Goal: Task Accomplishment & Management: Use online tool/utility

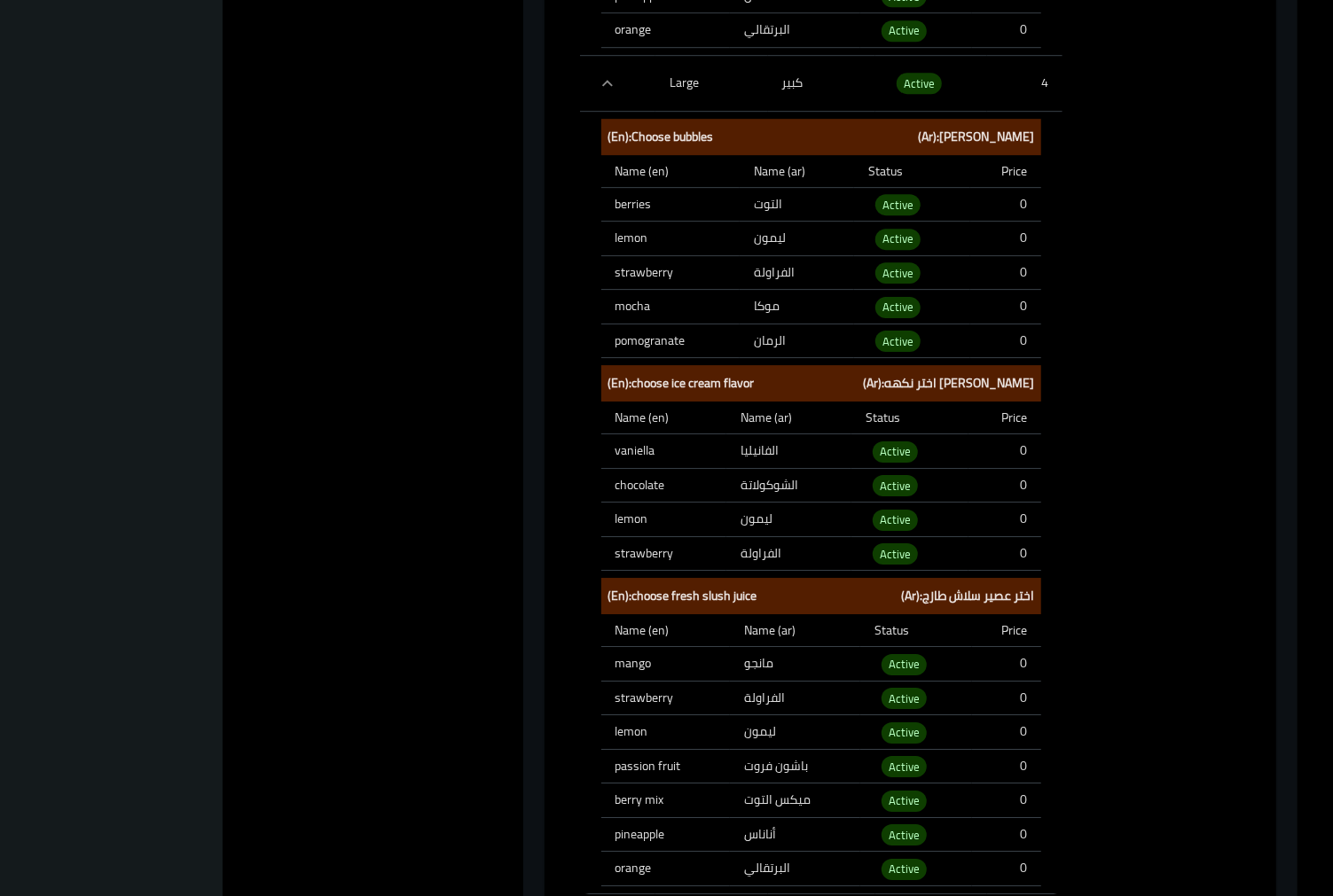
drag, startPoint x: 1249, startPoint y: 278, endPoint x: 1315, endPoint y: 218, distance: 89.2
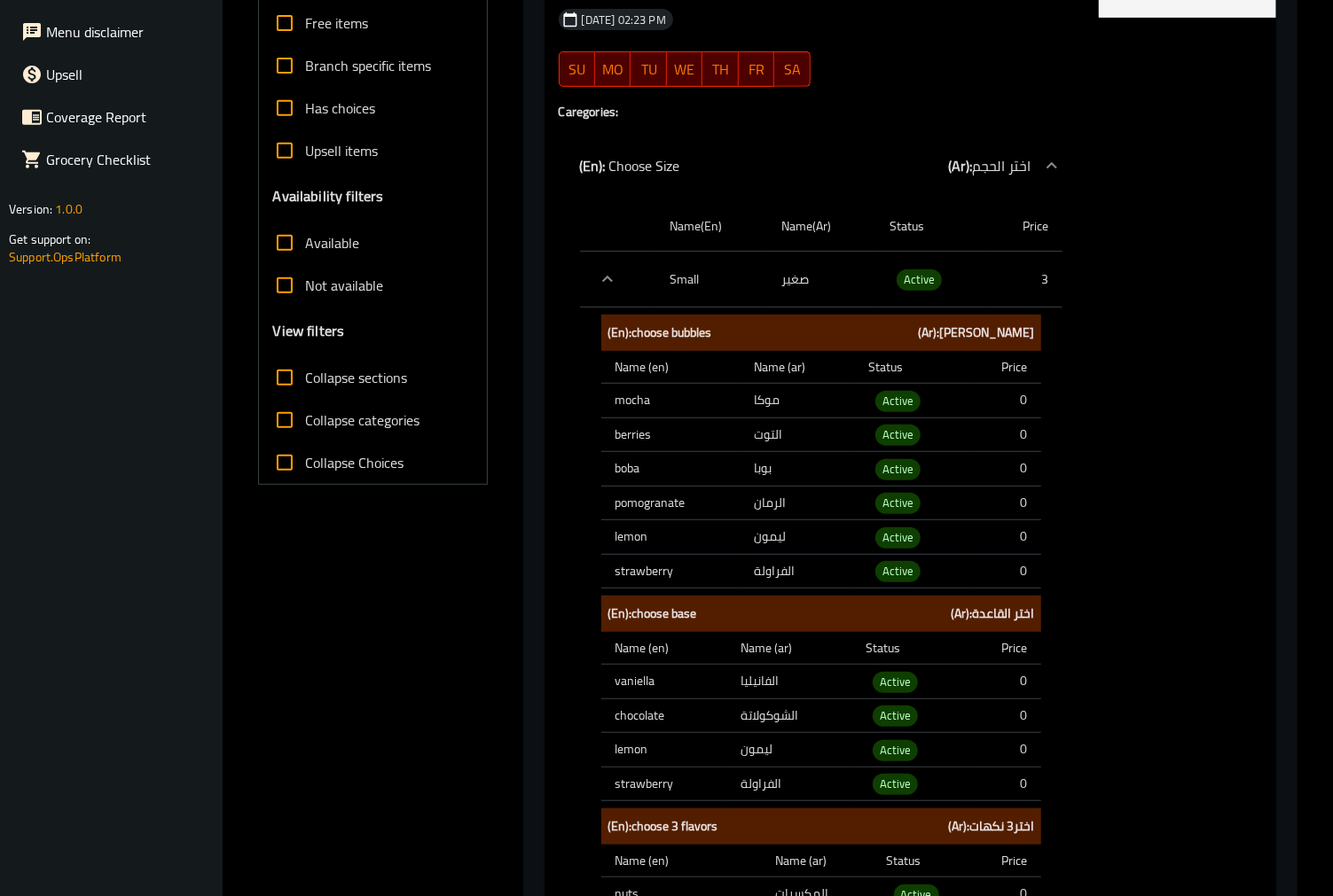
scroll to position [0, 0]
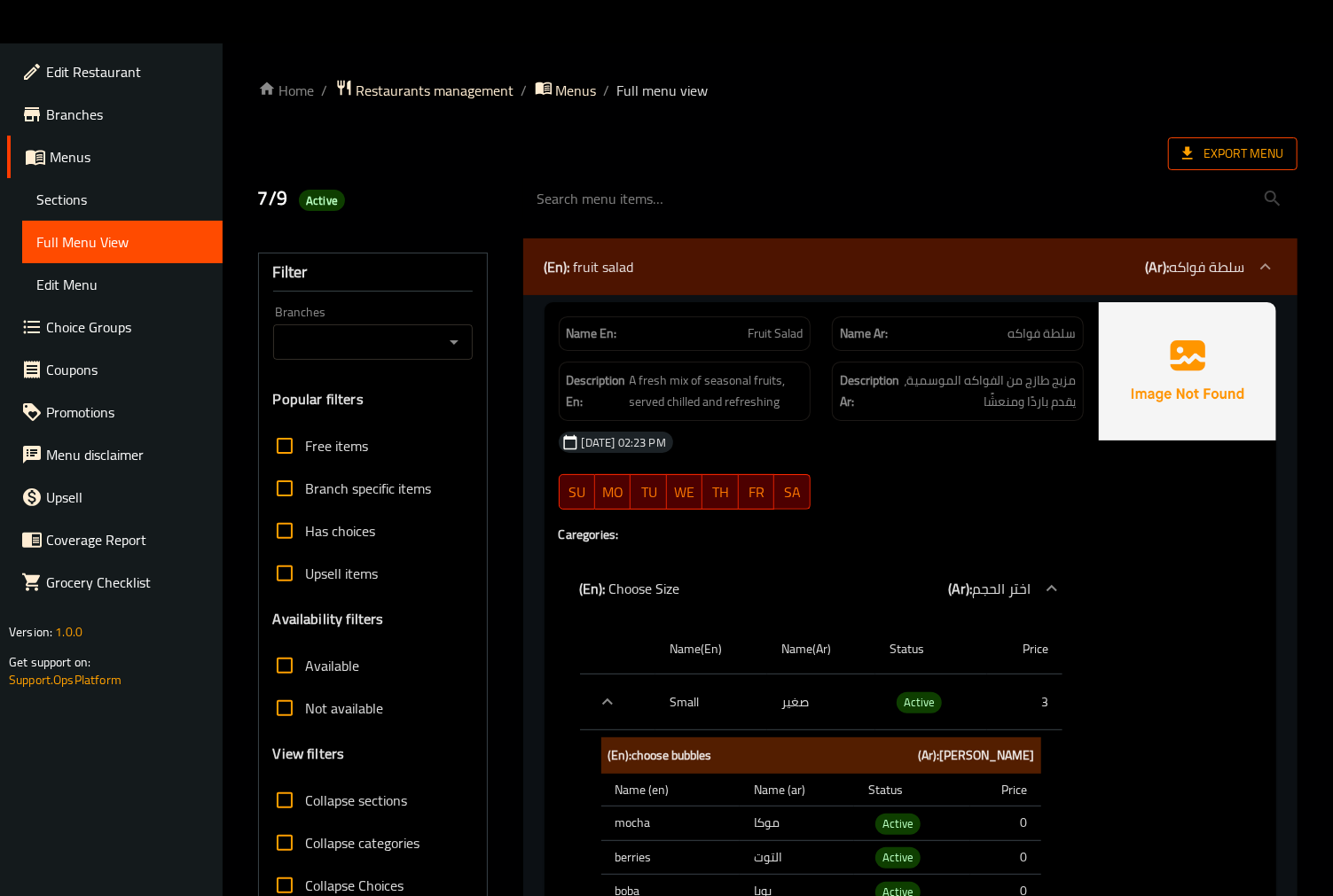
click at [1218, 158] on span "Export Menu" at bounding box center [1231, 153] width 101 height 22
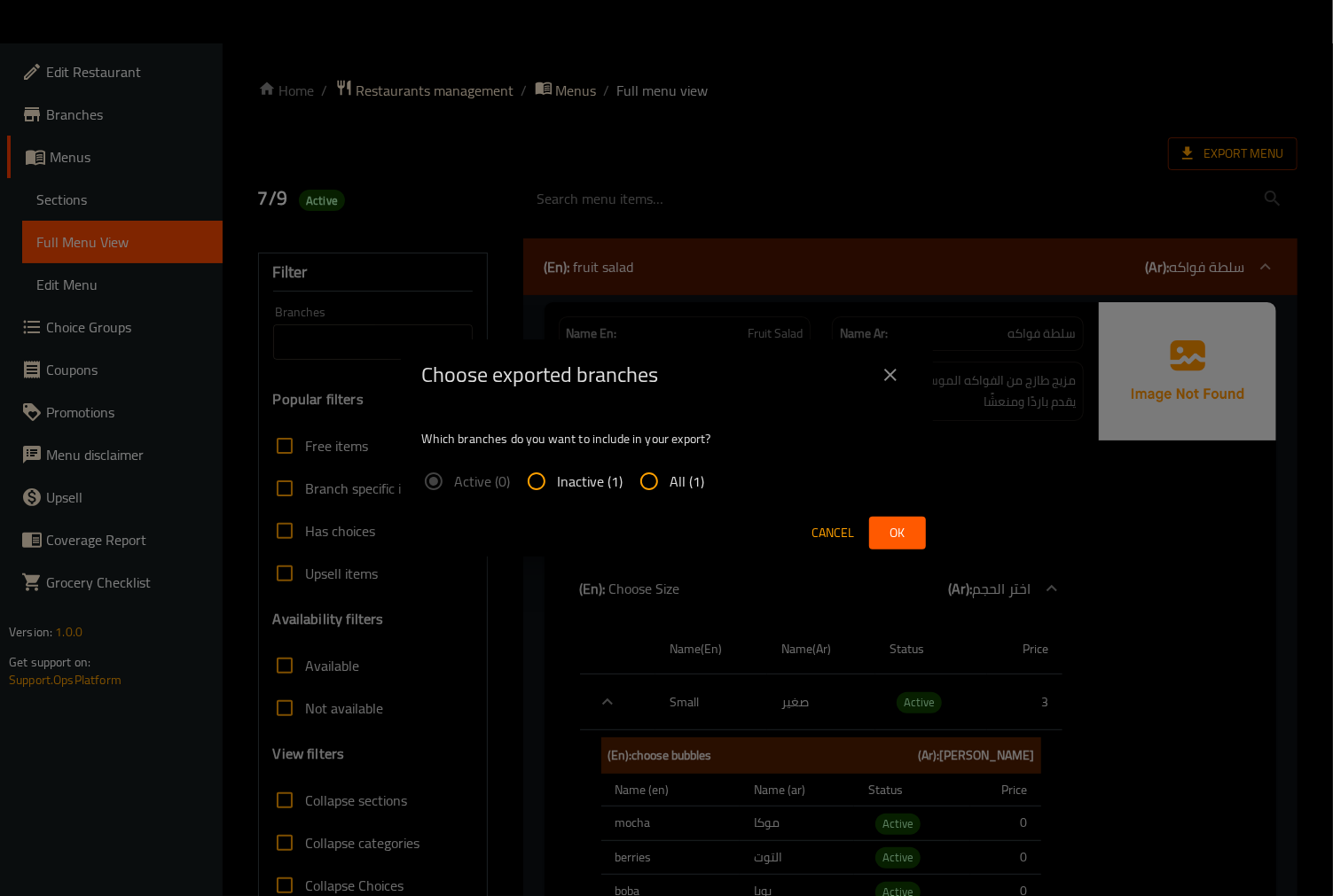
click at [680, 489] on span "All (1)" at bounding box center [687, 481] width 34 height 21
click at [670, 489] on input "All (1)" at bounding box center [649, 481] width 42 height 42
radio input "true"
click at [906, 538] on span "Ok" at bounding box center [897, 533] width 29 height 22
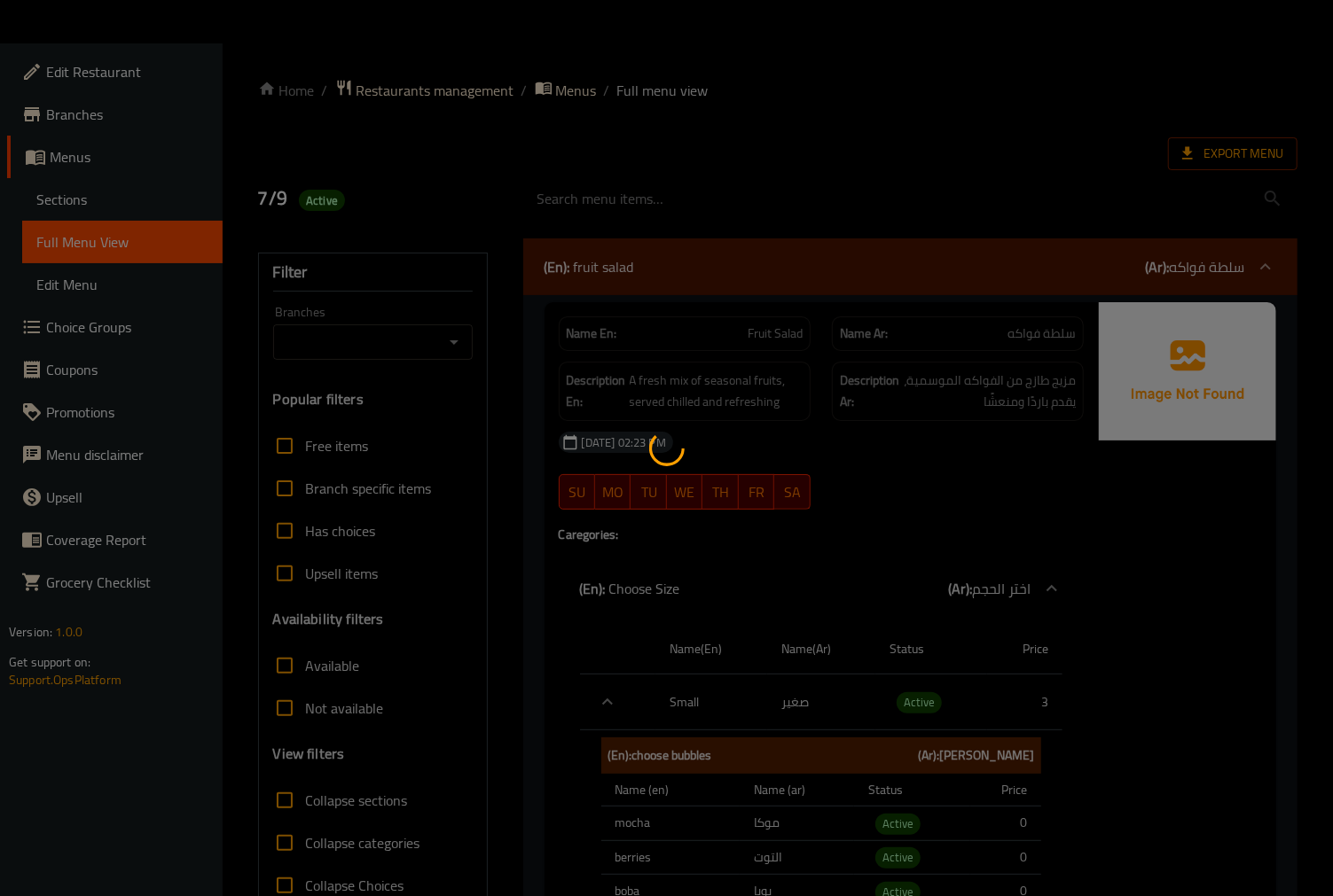
click at [668, 456] on icon at bounding box center [666, 448] width 35 height 35
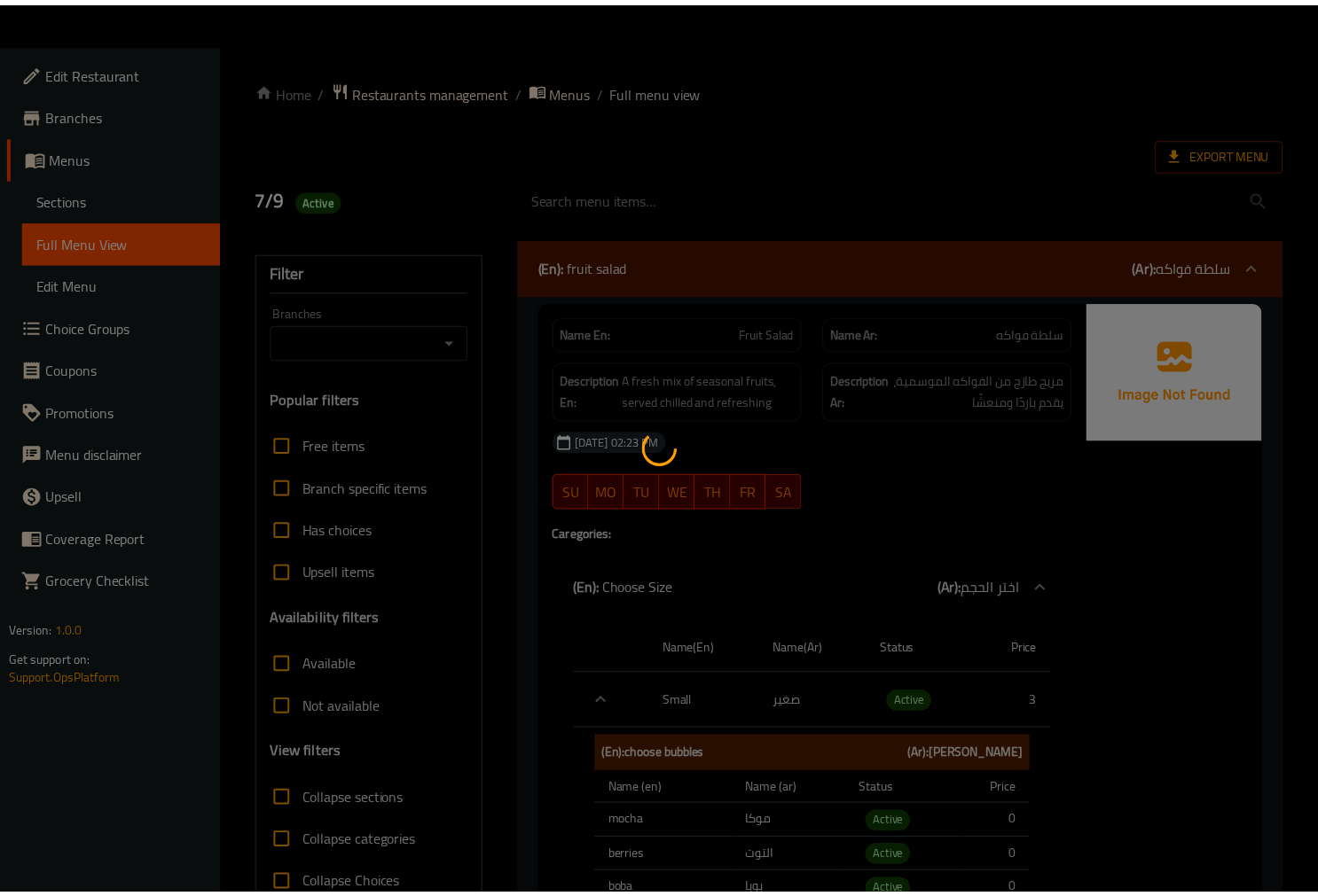
scroll to position [8606, 0]
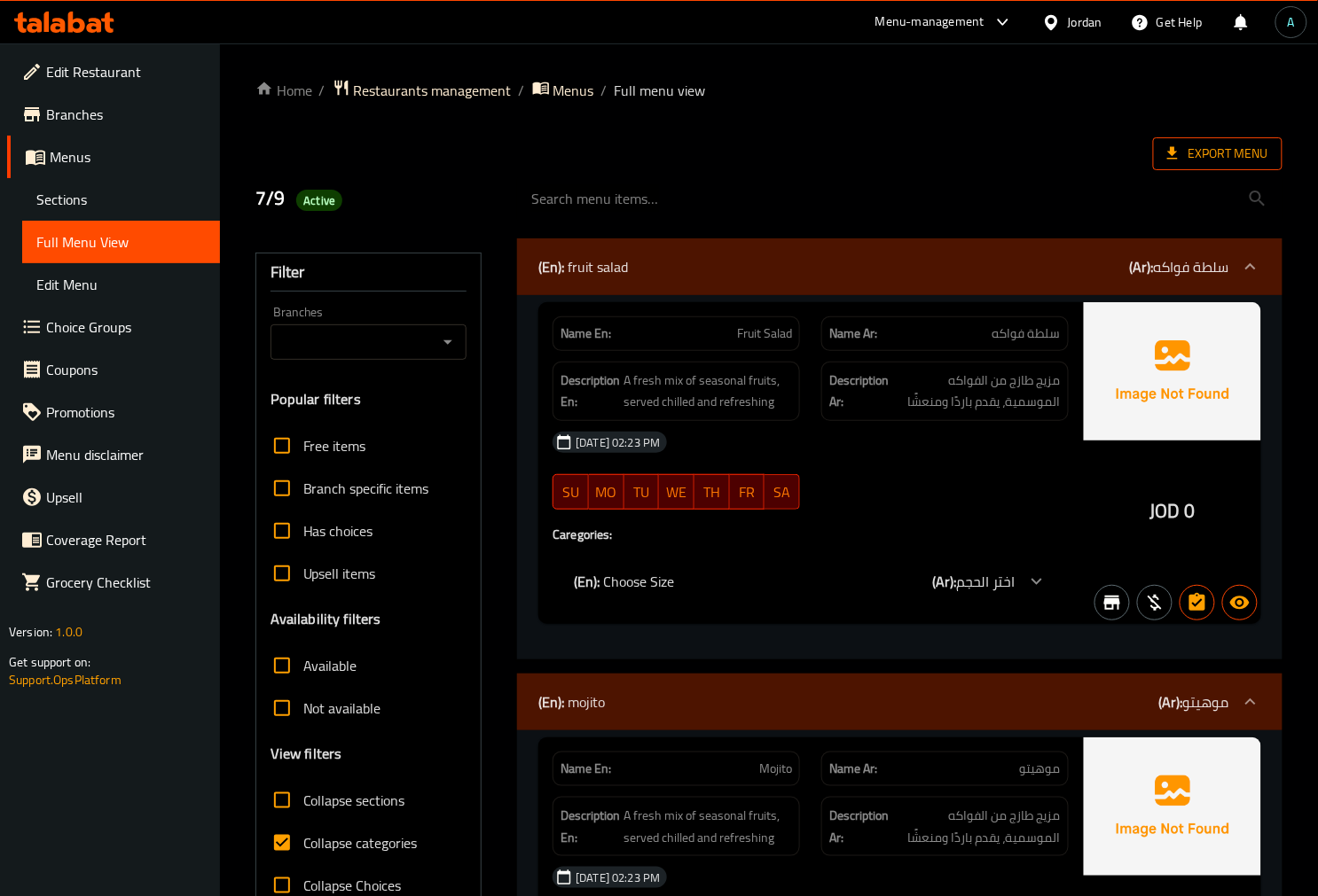
click at [1217, 162] on span "Export Menu" at bounding box center [1217, 153] width 101 height 22
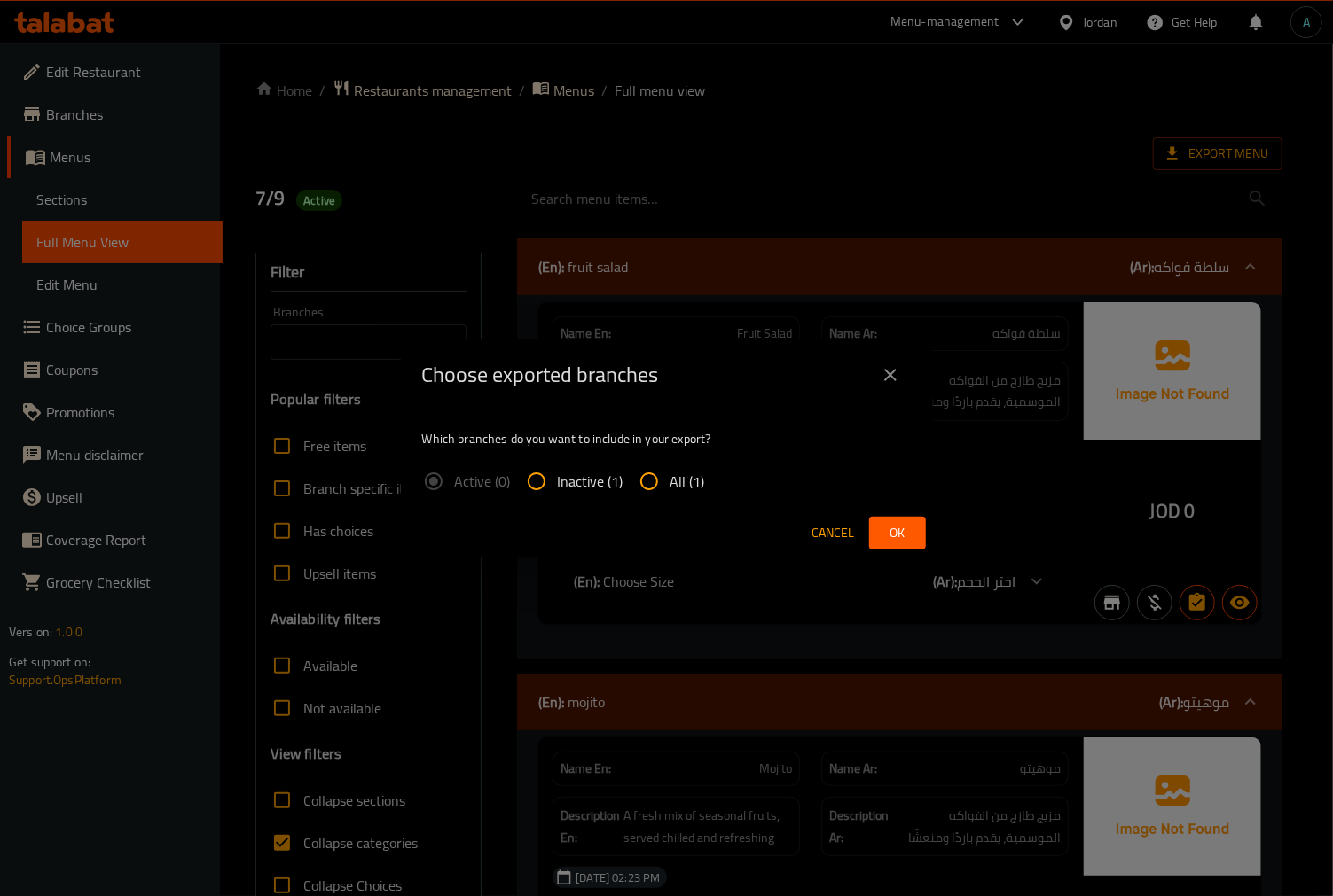
click at [669, 496] on label "All (1)" at bounding box center [666, 481] width 77 height 42
click at [669, 496] on input "All (1)" at bounding box center [649, 481] width 42 height 42
radio input "true"
click at [889, 523] on span "Ok" at bounding box center [897, 533] width 29 height 22
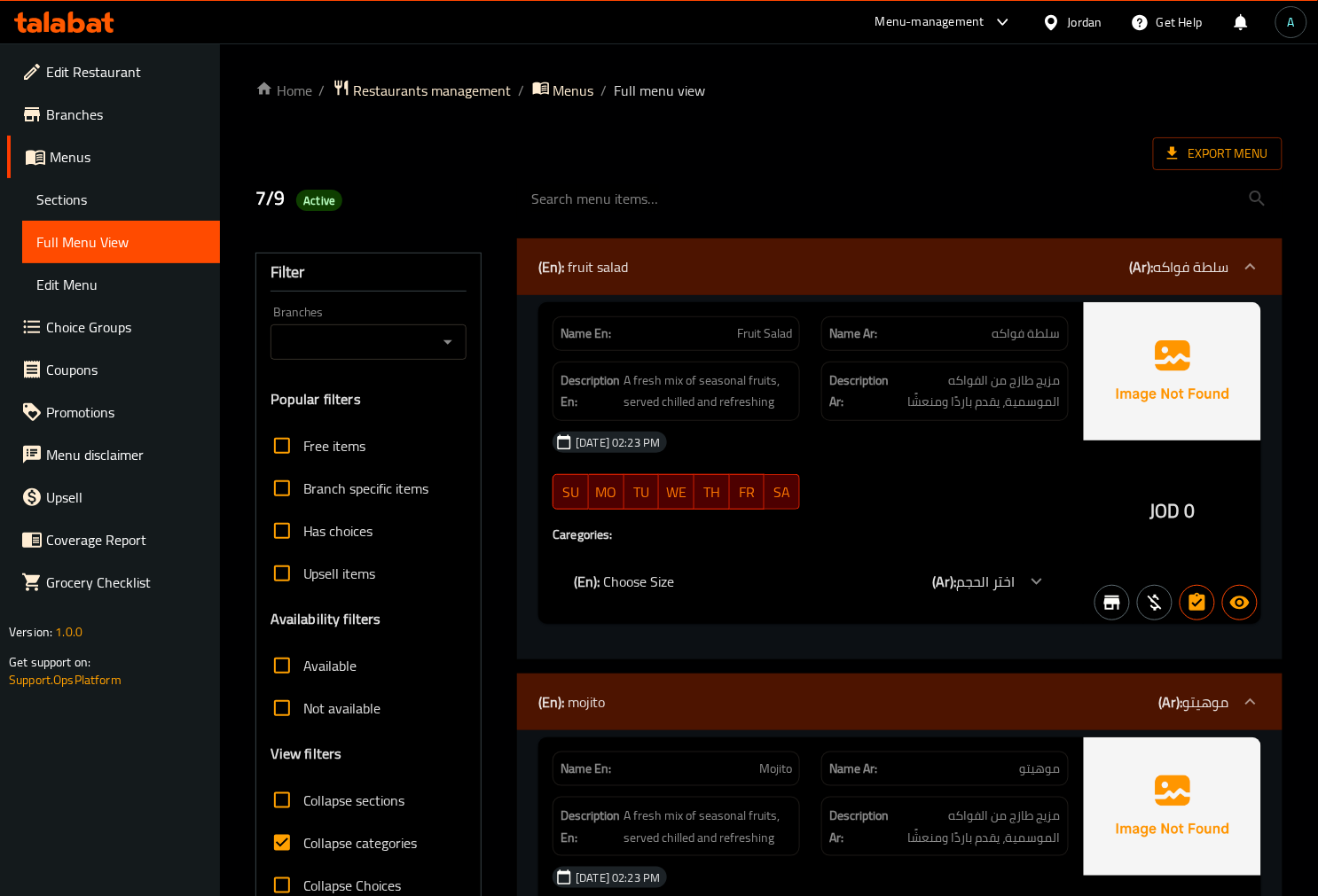
click at [305, 839] on span "Collapse categories" at bounding box center [359, 843] width 114 height 21
click at [303, 839] on input "Collapse categories" at bounding box center [282, 843] width 42 height 42
checkbox input "false"
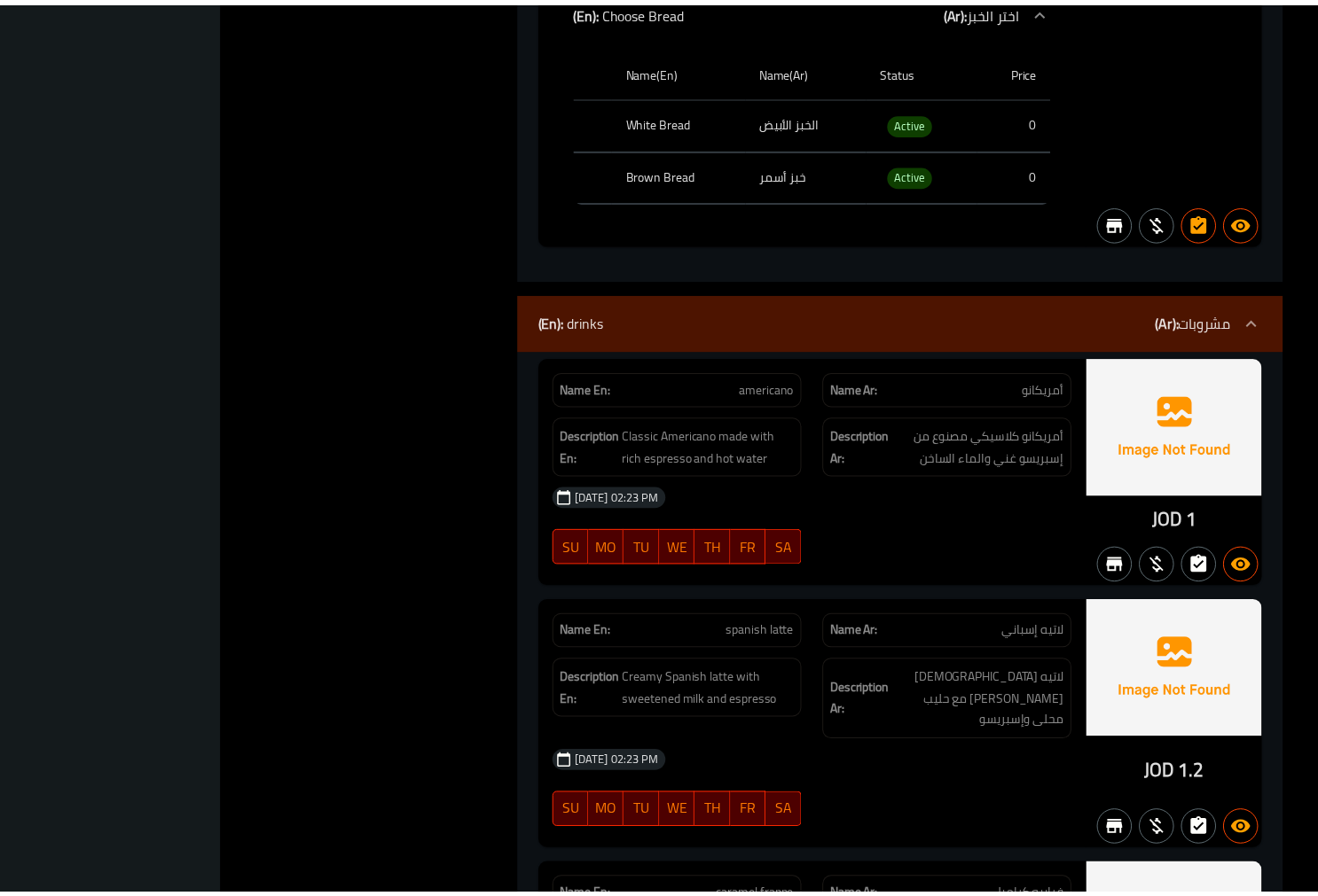
scroll to position [12182, 0]
